Goal: Task Accomplishment & Management: Complete application form

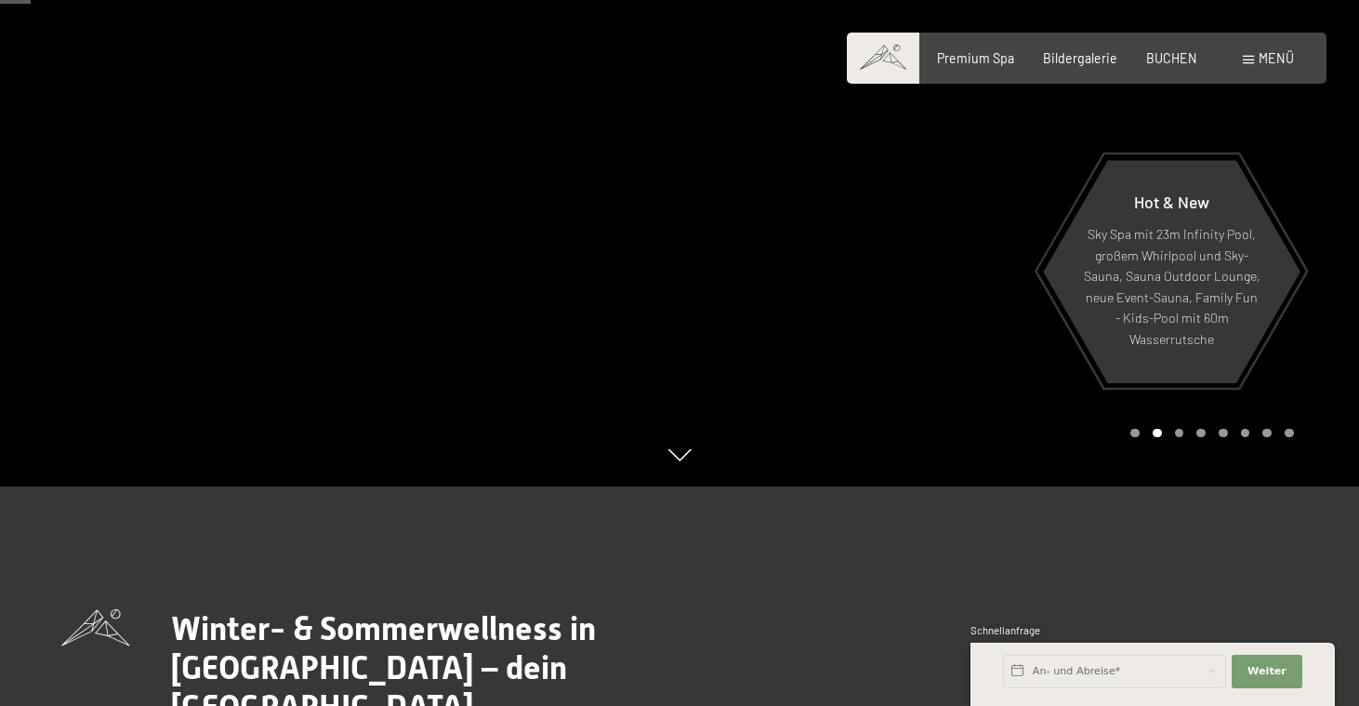
scroll to position [223, 0]
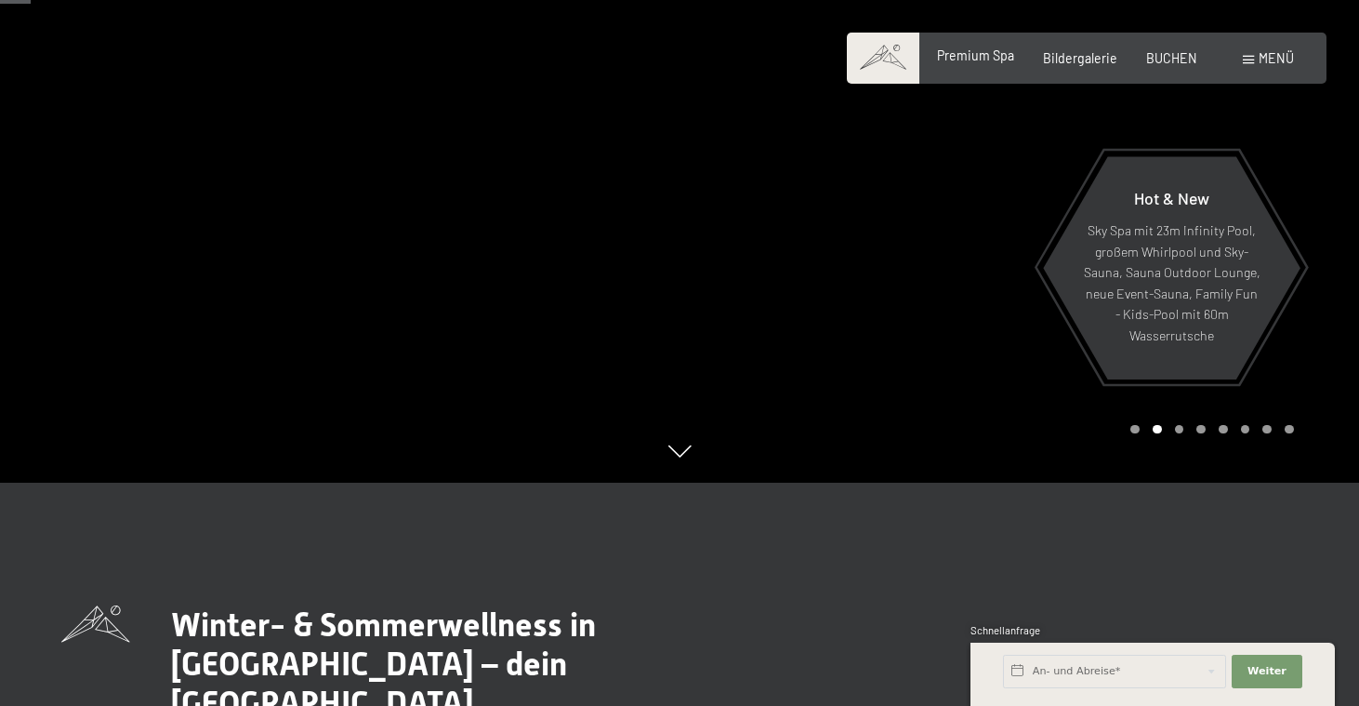
click at [970, 65] on div "Premium Spa Bildergalerie BUCHEN" at bounding box center [1052, 58] width 347 height 19
click at [974, 63] on div "Premium Spa" at bounding box center [975, 55] width 77 height 19
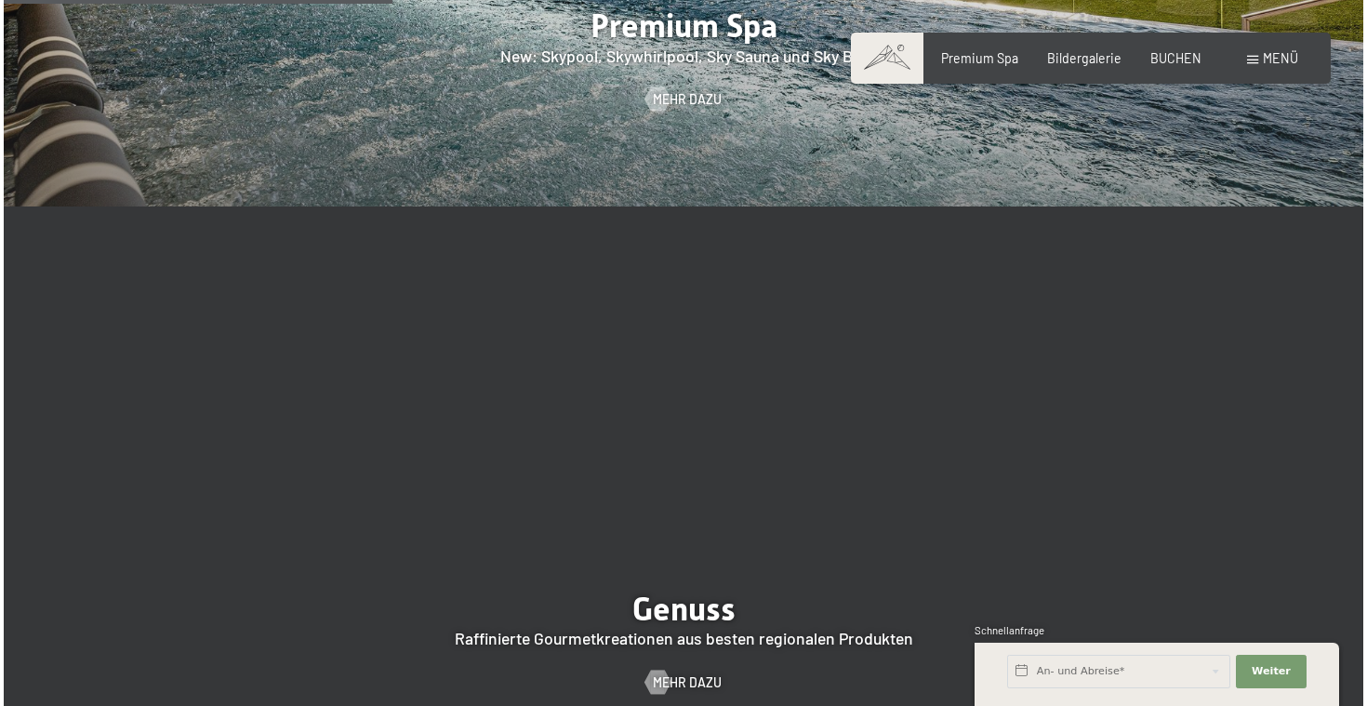
scroll to position [2884, 0]
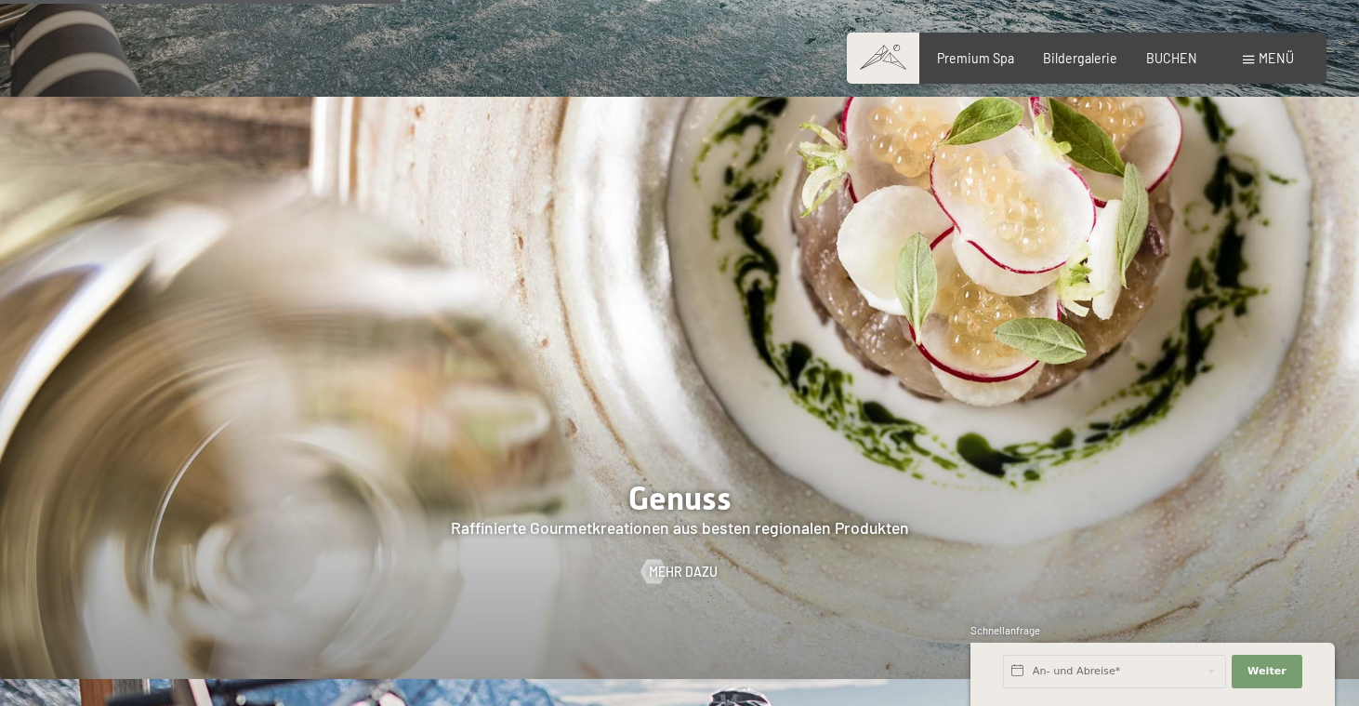
click at [1254, 59] on span at bounding box center [1248, 60] width 11 height 8
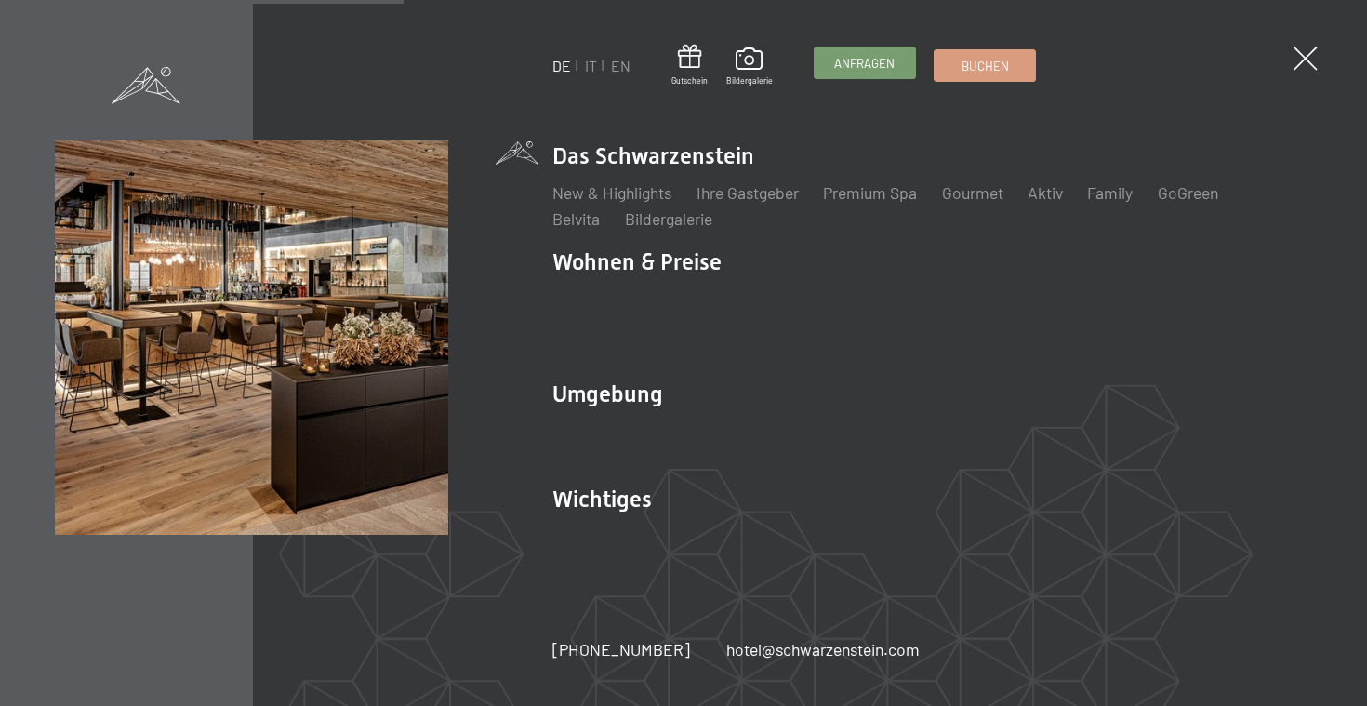
click at [852, 73] on link "Anfragen" at bounding box center [864, 62] width 100 height 31
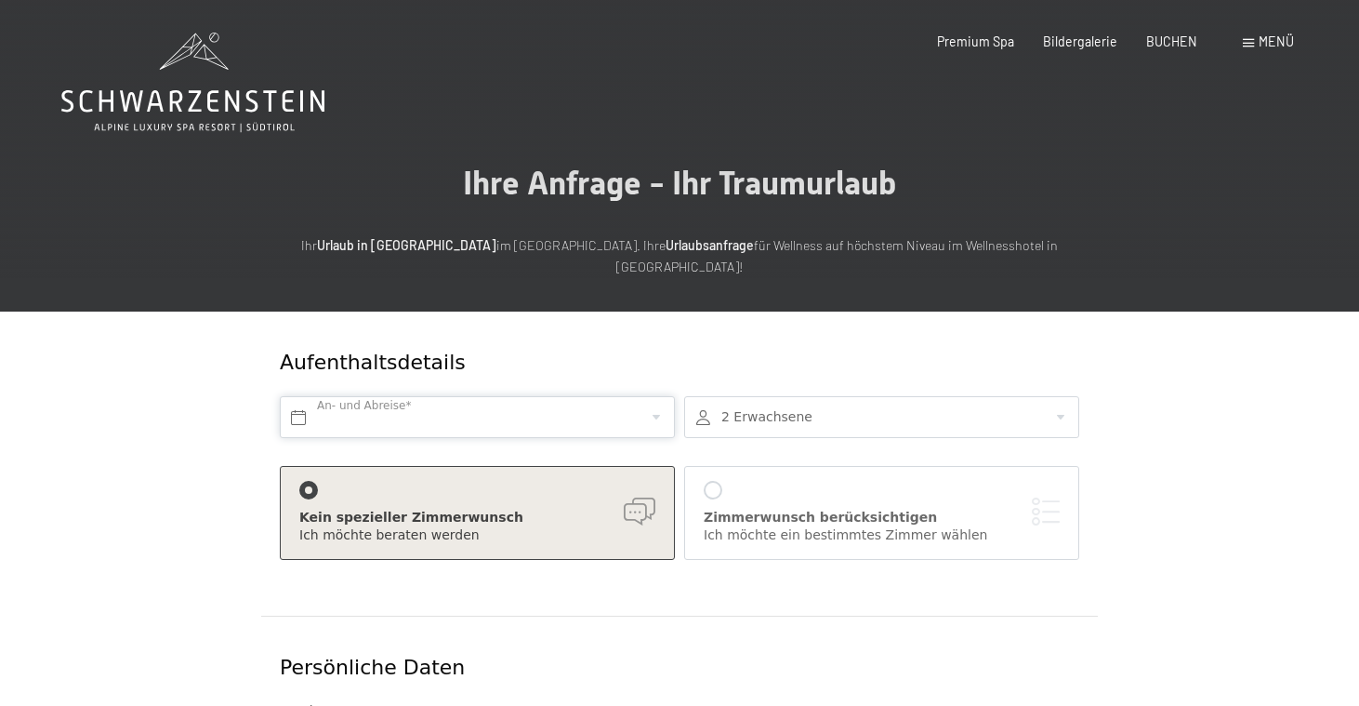
click at [540, 396] on input "text" at bounding box center [477, 417] width 395 height 42
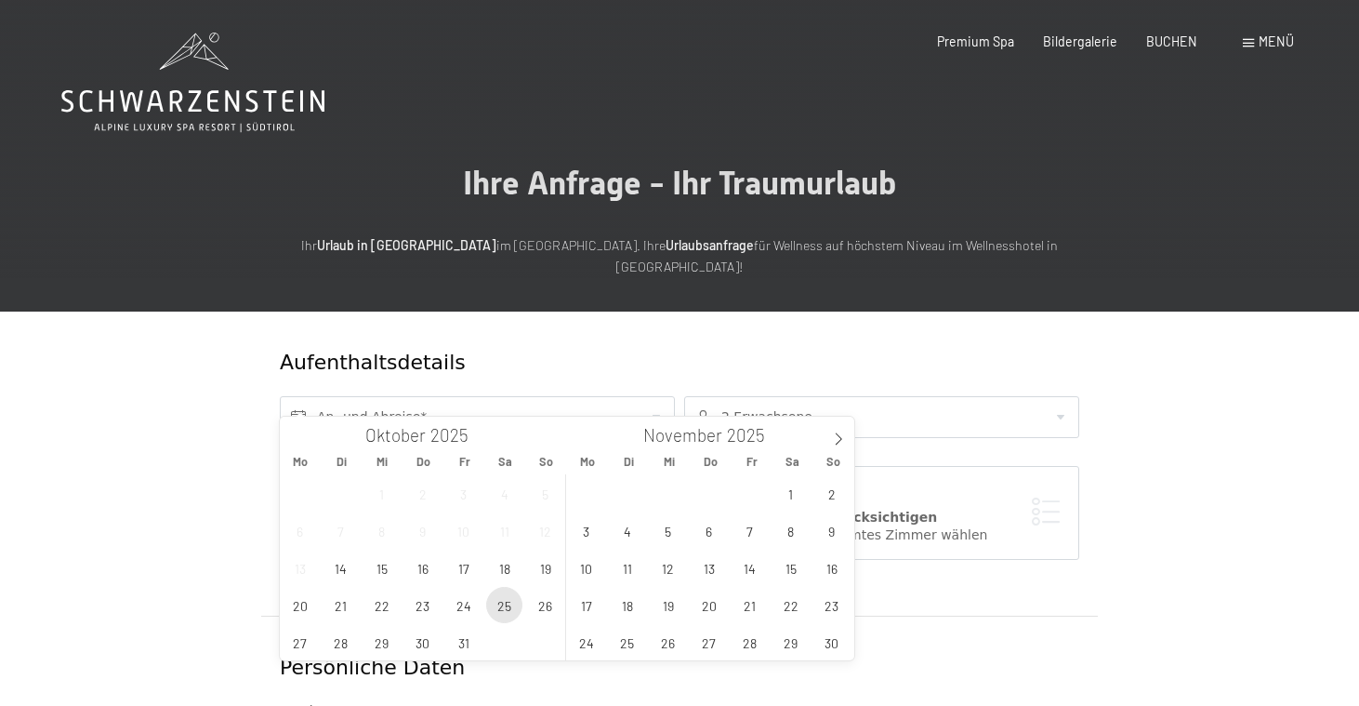
click at [503, 613] on span "25" at bounding box center [504, 605] width 36 height 36
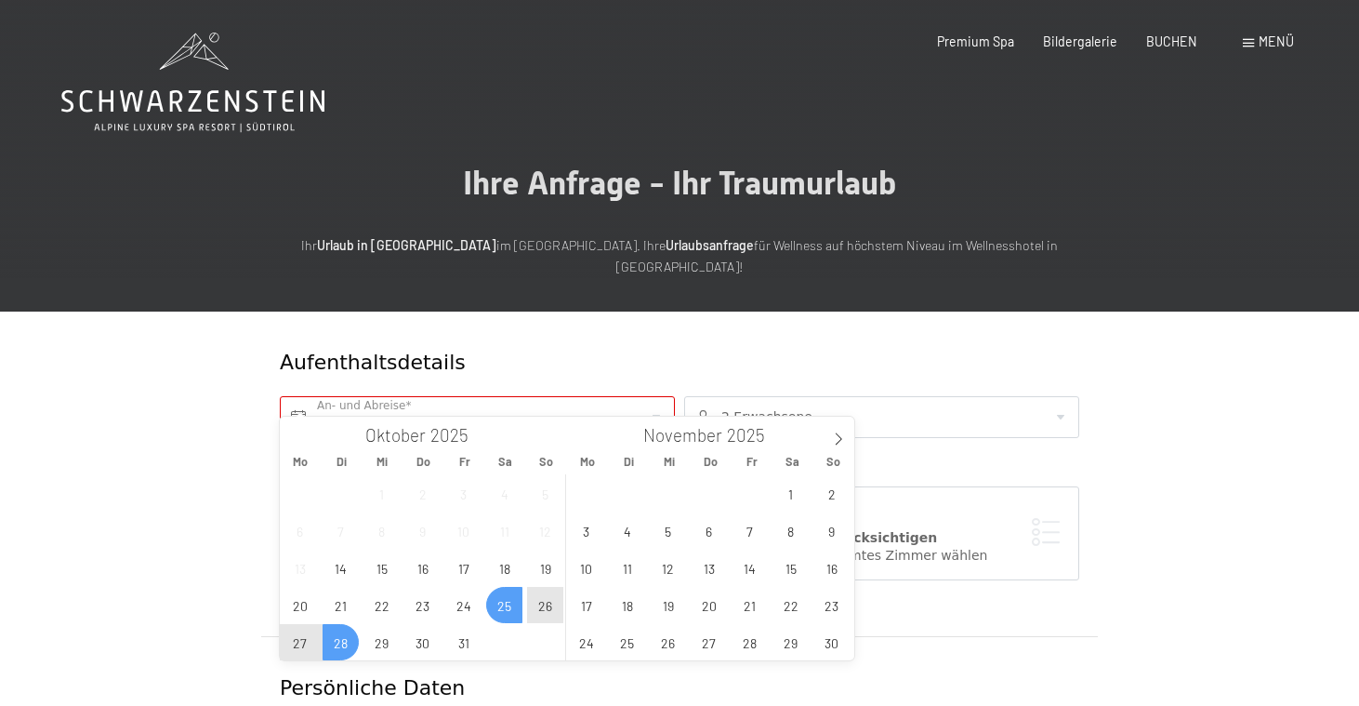
click at [352, 641] on span "28" at bounding box center [341, 642] width 36 height 36
type input "[DATE] - [DATE]"
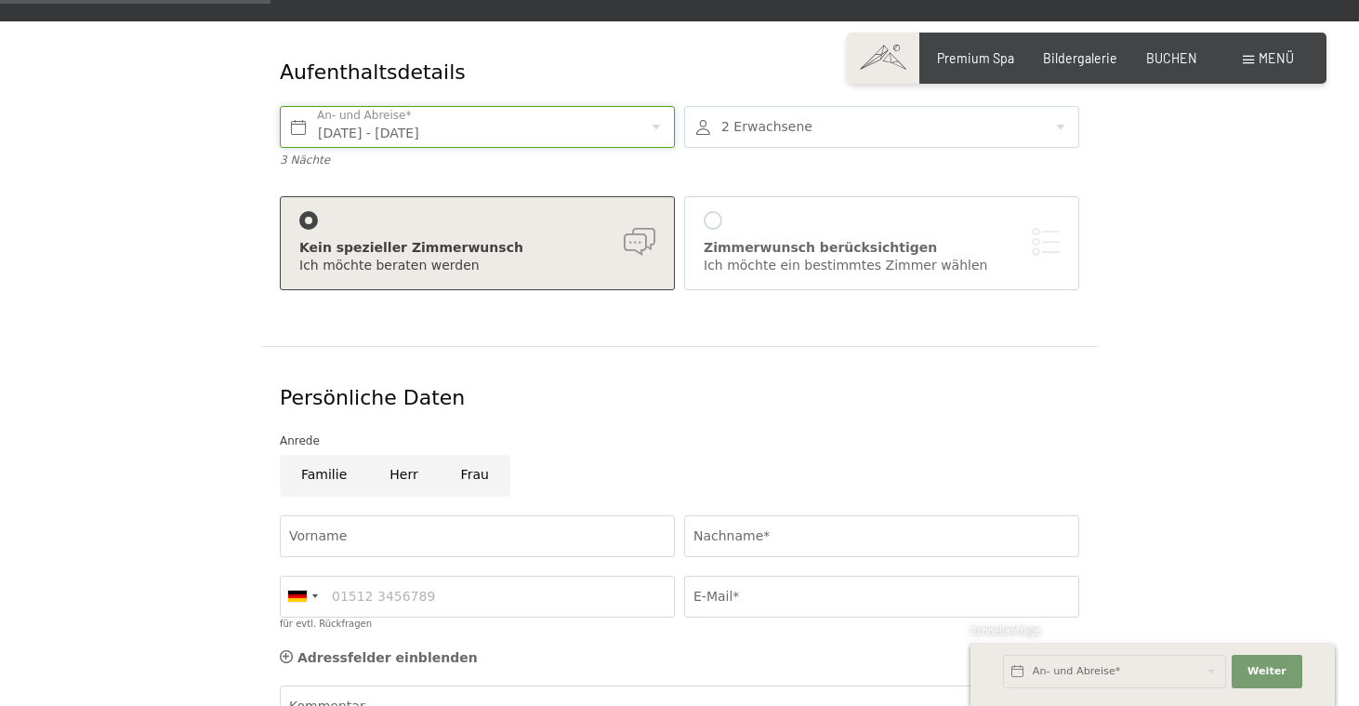
scroll to position [331, 0]
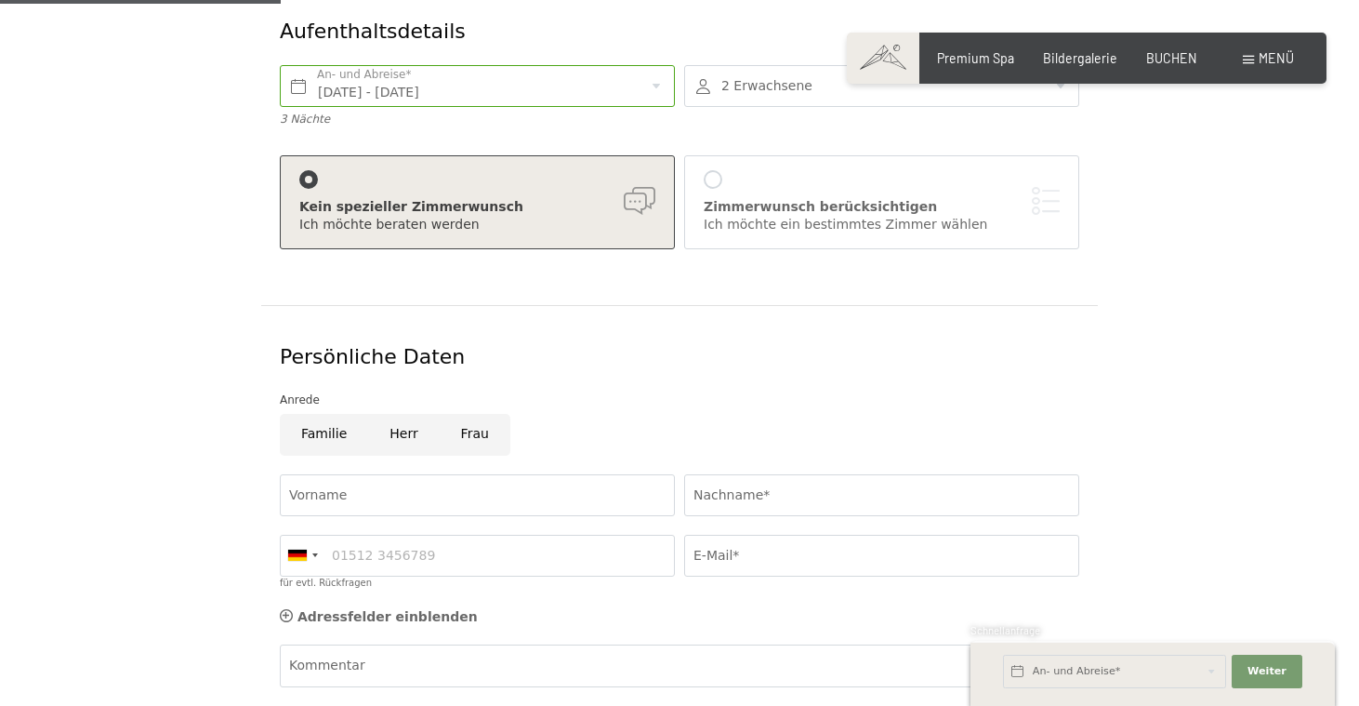
click at [393, 414] on input "Herr" at bounding box center [403, 435] width 71 height 42
radio input "true"
type input "[PERSON_NAME]"
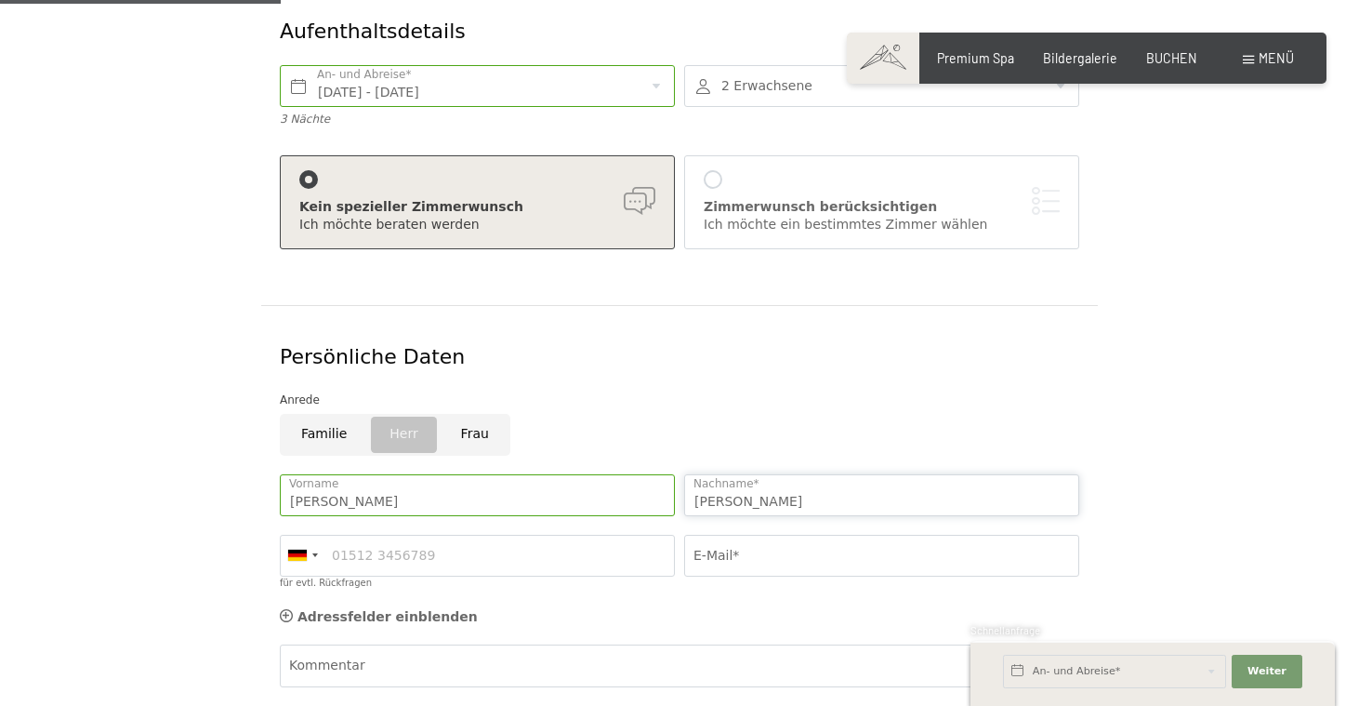
type input "[PERSON_NAME]"
type input "[EMAIL_ADDRESS][DOMAIN_NAME]"
click at [1189, 368] on form "Aufenthaltsdetails [DATE] - [DATE] An- und Abreise* 3 Nächte 2 Erwachsene 2 Erw…" at bounding box center [679, 446] width 1116 height 932
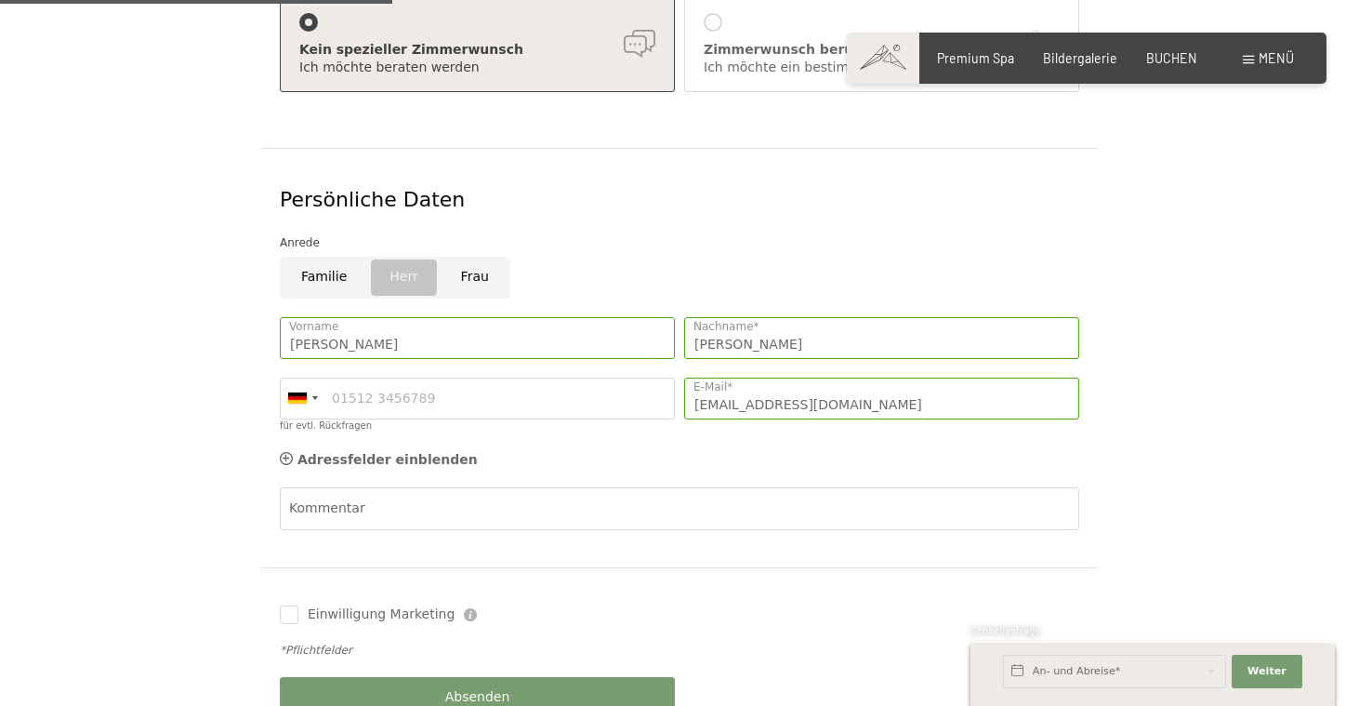
scroll to position [516, 0]
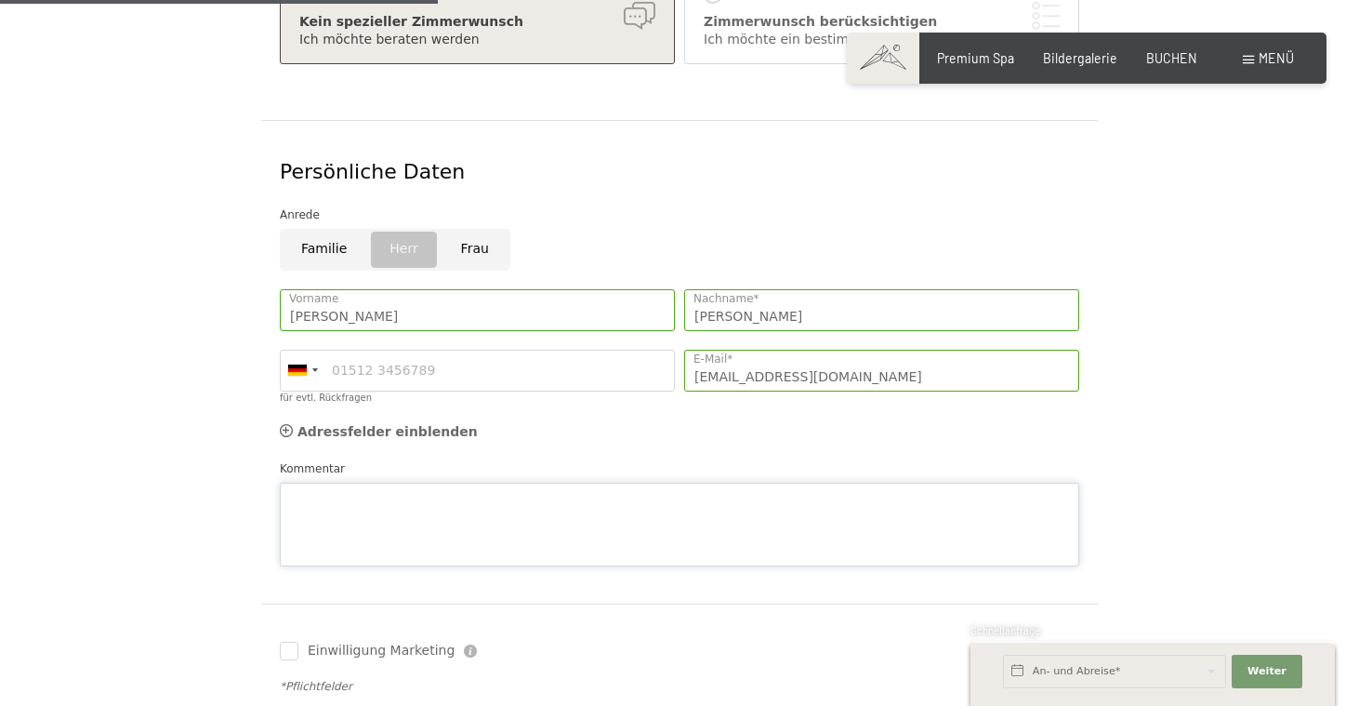
click at [728, 482] on textarea "Kommentar" at bounding box center [679, 524] width 799 height 84
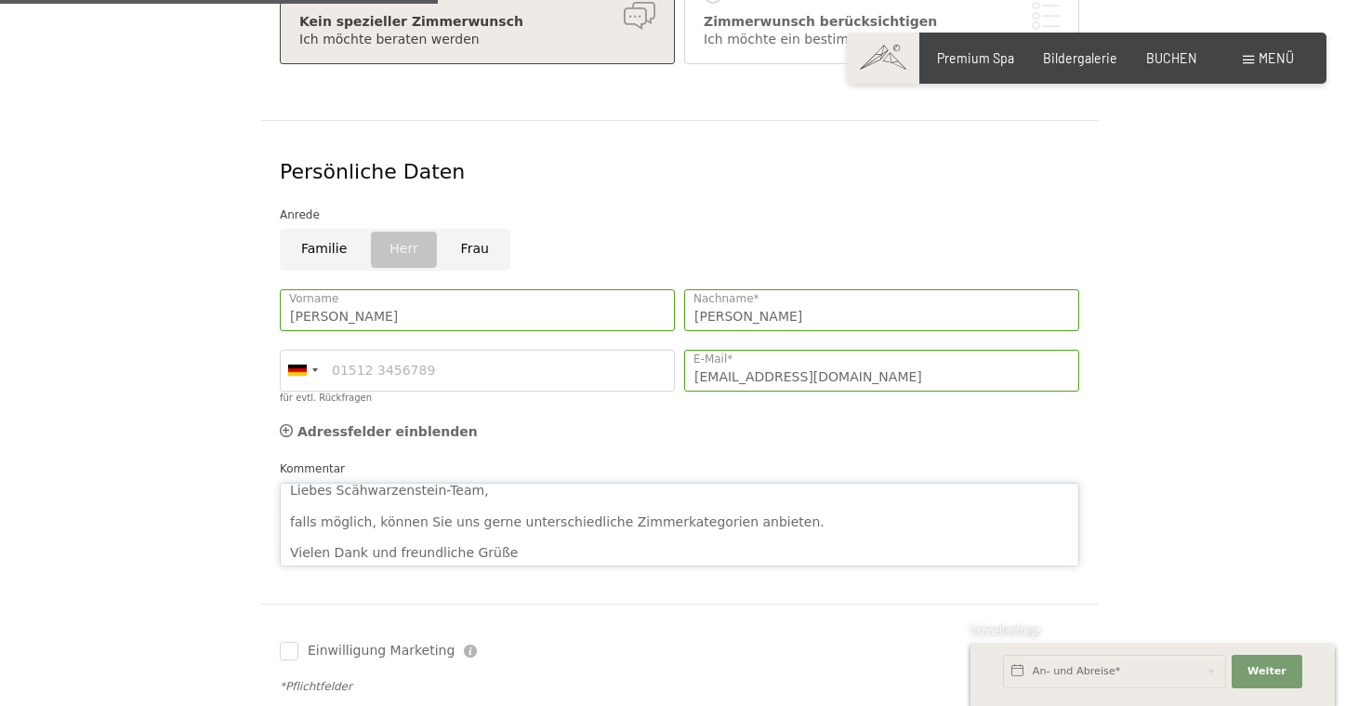
scroll to position [28, 0]
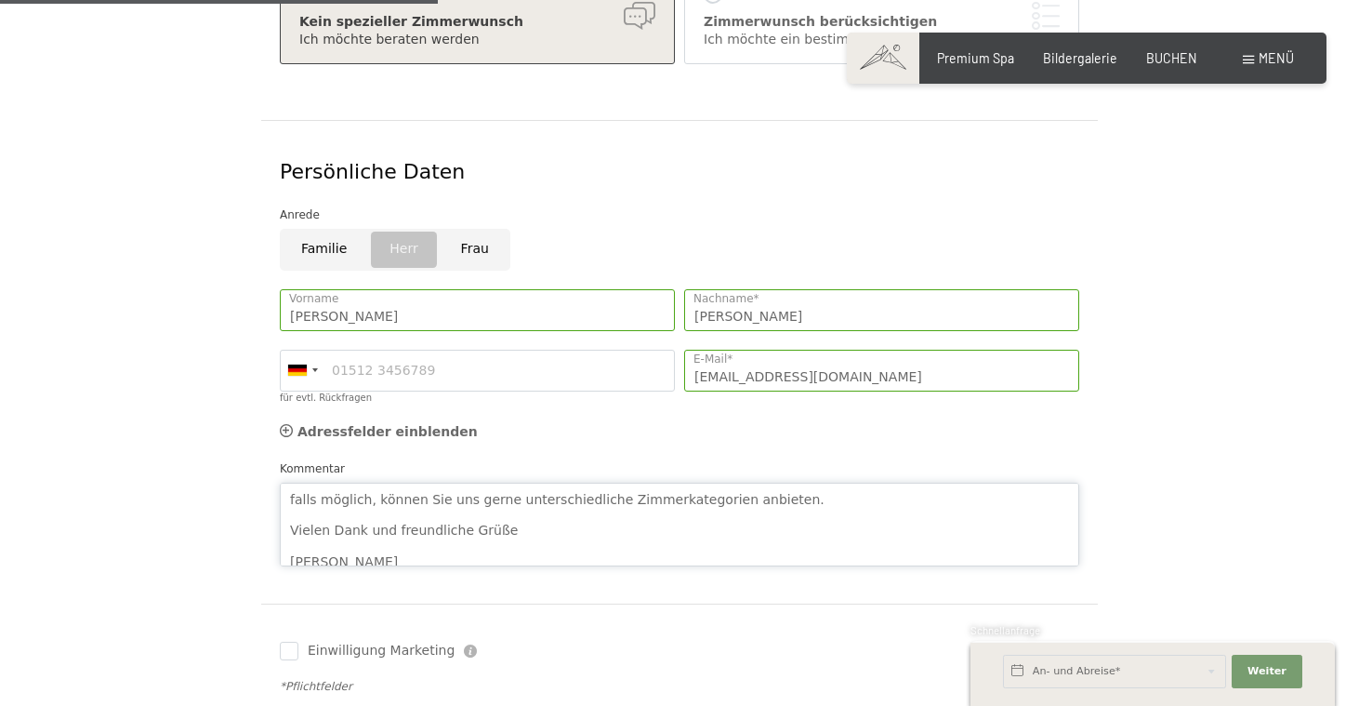
type textarea "Liebes Scähwarzenstein-Team, falls möglich, können Sie uns gerne unterschiedlic…"
click at [79, 536] on div "Aufenthaltsdetails [DATE] - [DATE] An- und Abreise* 3 Nächte 2 Erwachsene 2 Erw…" at bounding box center [678, 293] width 1239 height 997
drag, startPoint x: 79, startPoint y: 536, endPoint x: 80, endPoint y: 476, distance: 60.4
click at [80, 484] on div "Aufenthaltsdetails [DATE] - [DATE] An- und Abreise* 3 Nächte 2 Erwachsene 2 Erw…" at bounding box center [678, 293] width 1239 height 997
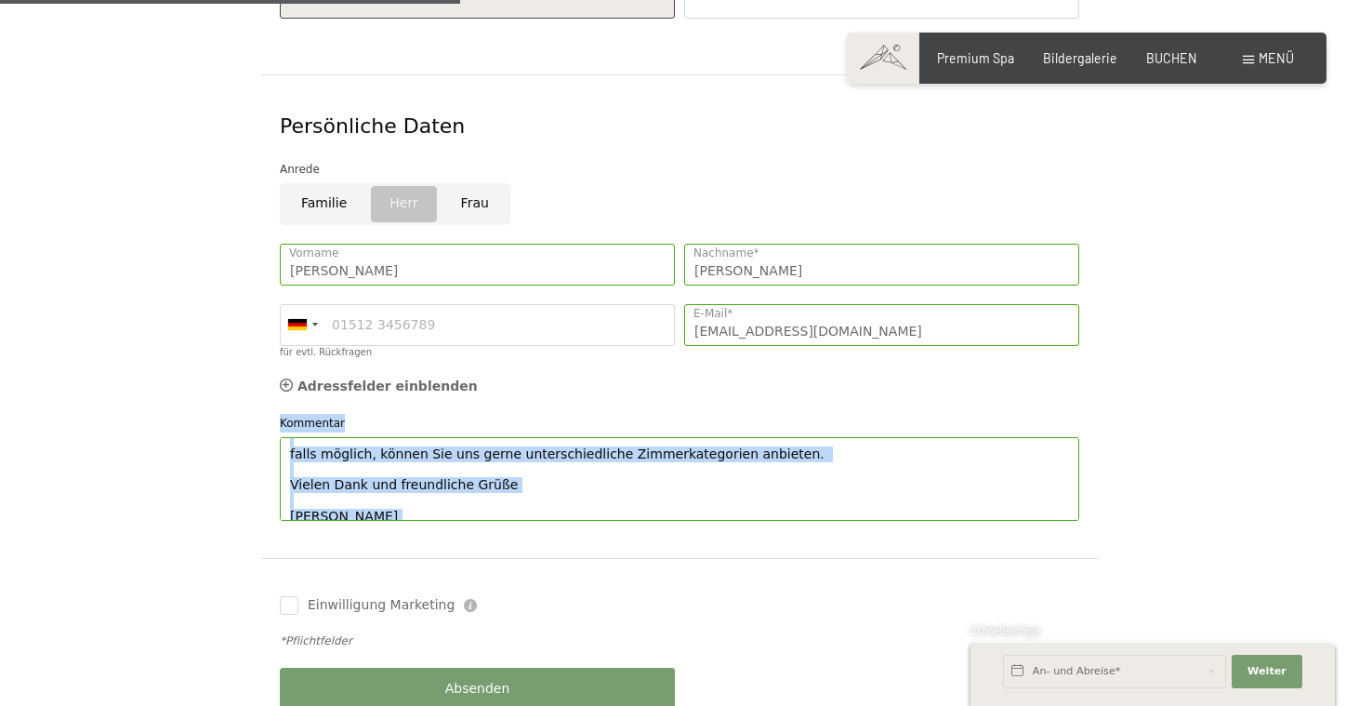
scroll to position [564, 0]
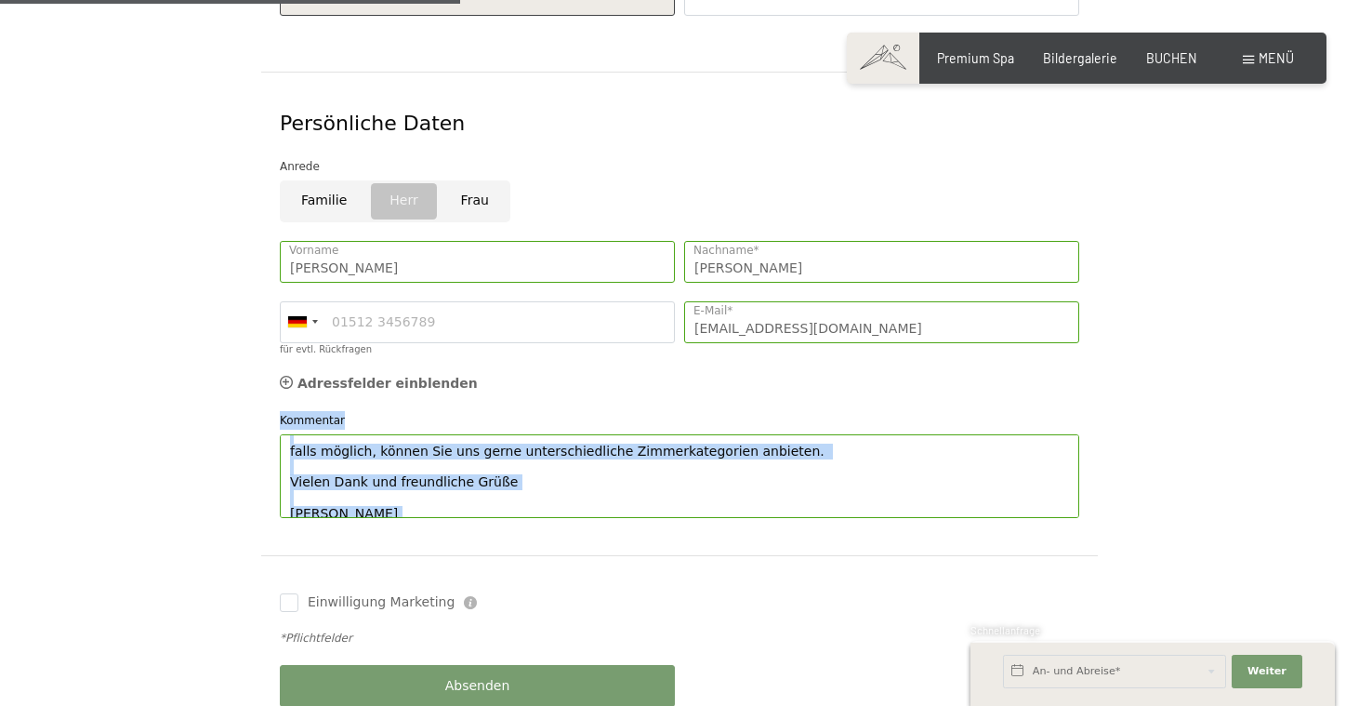
click at [143, 472] on form "Aufenthaltsdetails [DATE] - [DATE] An- und Abreise* 3 Nächte 2 Erwachsene 2 Erw…" at bounding box center [679, 245] width 1116 height 997
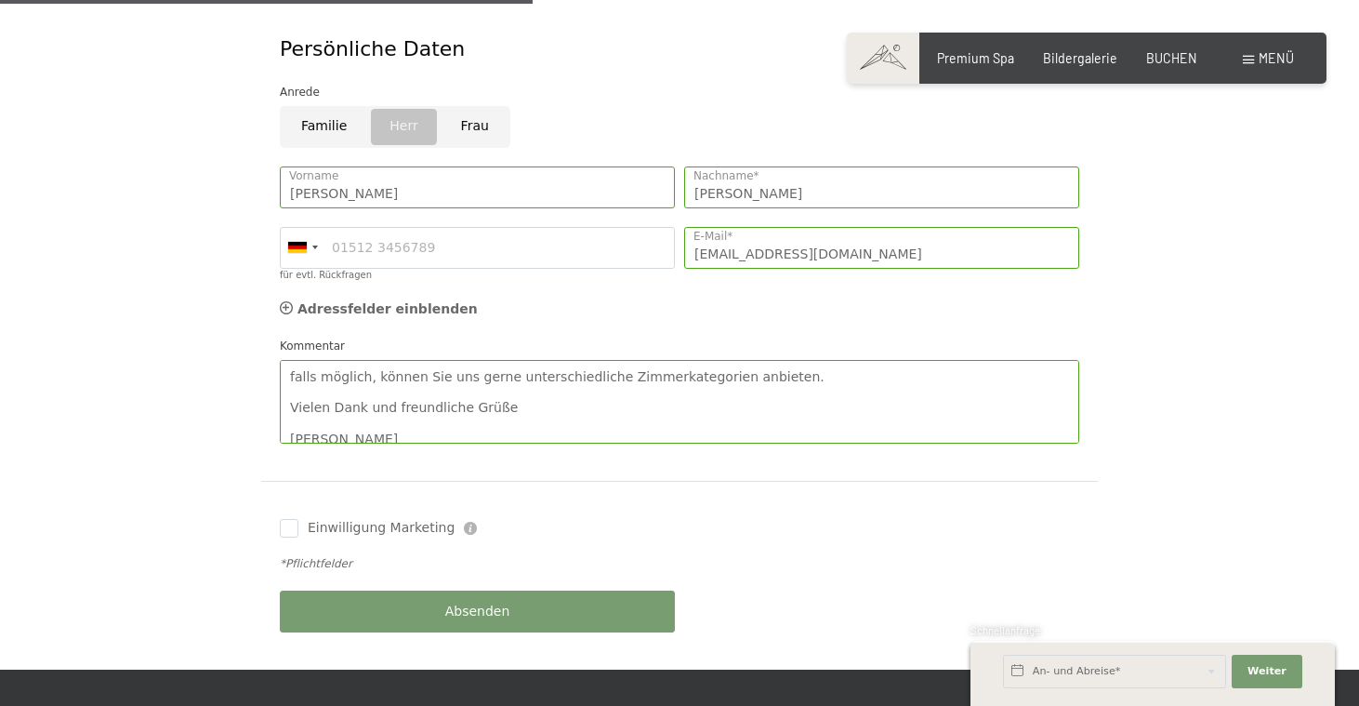
scroll to position [660, 0]
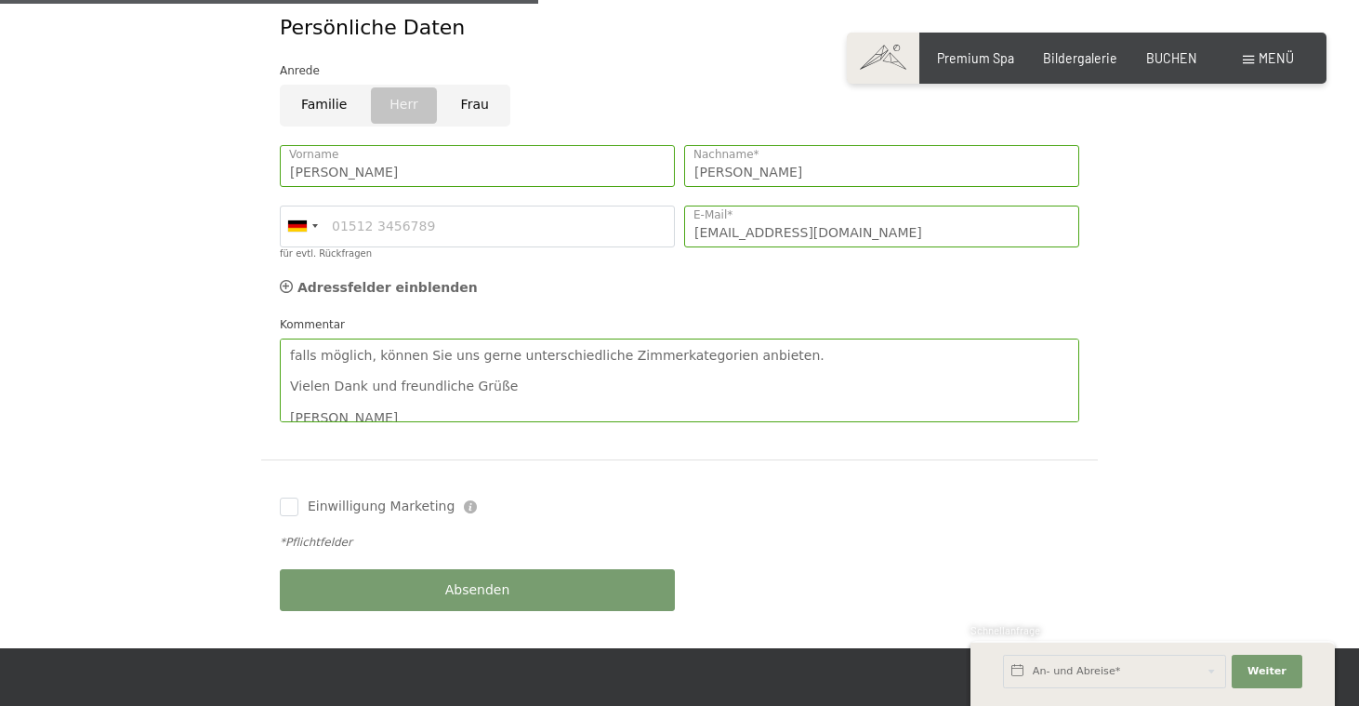
click at [502, 569] on button "Absenden" at bounding box center [477, 590] width 395 height 42
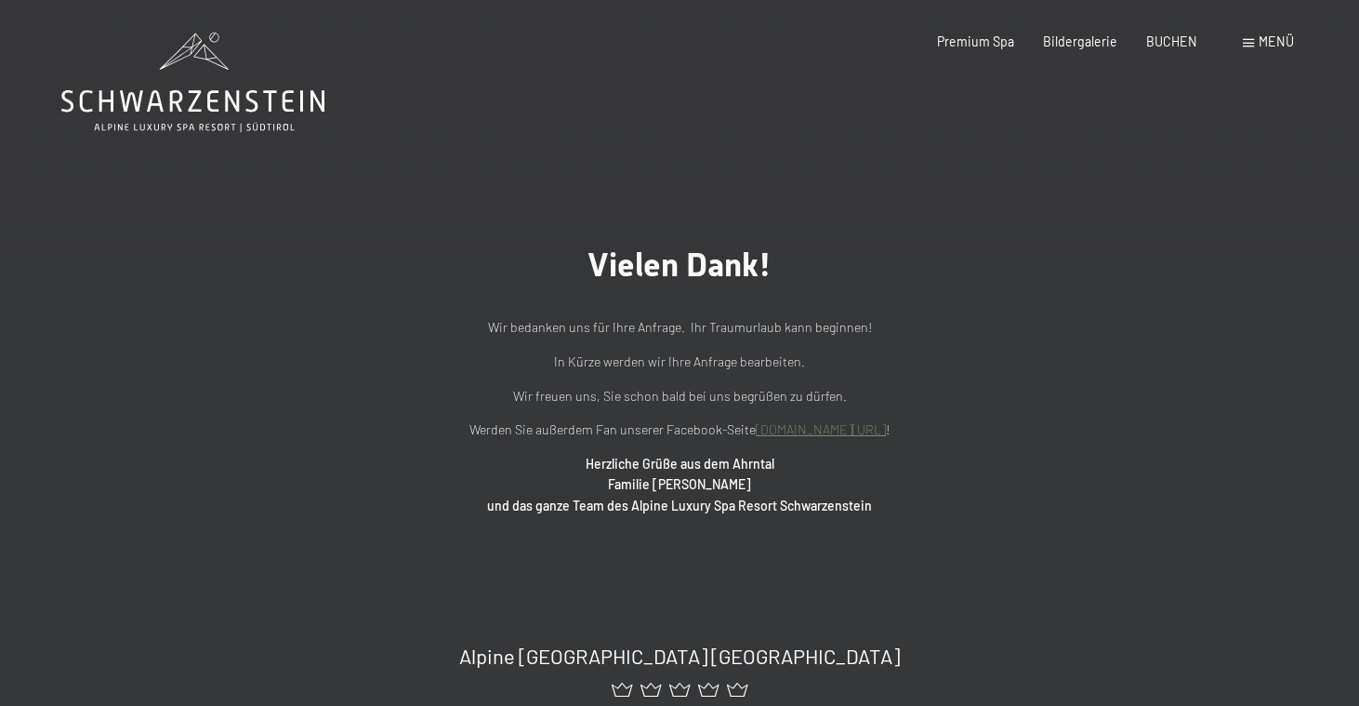
click at [1097, 388] on div "Vielen Dank! Wir bedanken uns für Ihre Anfrage. Ihr Traumurlaub kann beginnen! …" at bounding box center [679, 380] width 941 height 271
